Goal: Information Seeking & Learning: Check status

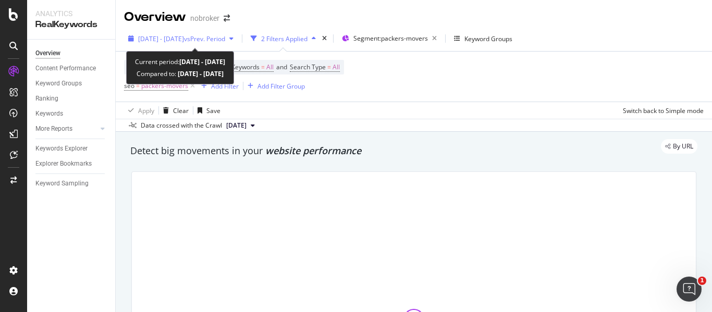
click at [219, 45] on div "[DATE] - [DATE] vs Prev. Period" at bounding box center [181, 39] width 114 height 16
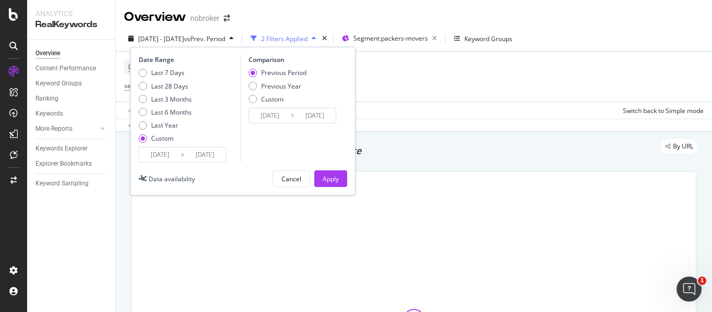
click at [212, 148] on input "[DATE]" at bounding box center [205, 155] width 42 height 15
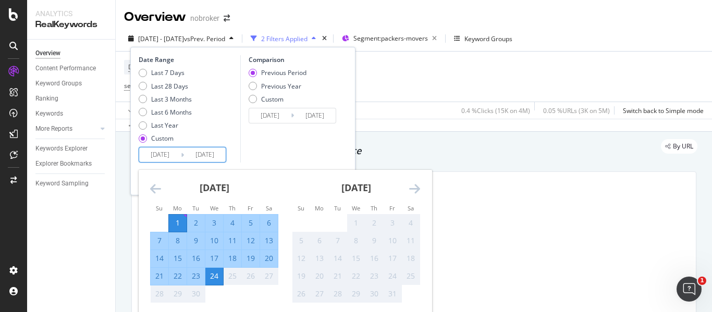
click at [395, 94] on div "Device = All and Country = All and Keywords = All and Search Type = All seo = p…" at bounding box center [414, 77] width 580 height 50
